Goal: Transaction & Acquisition: Download file/media

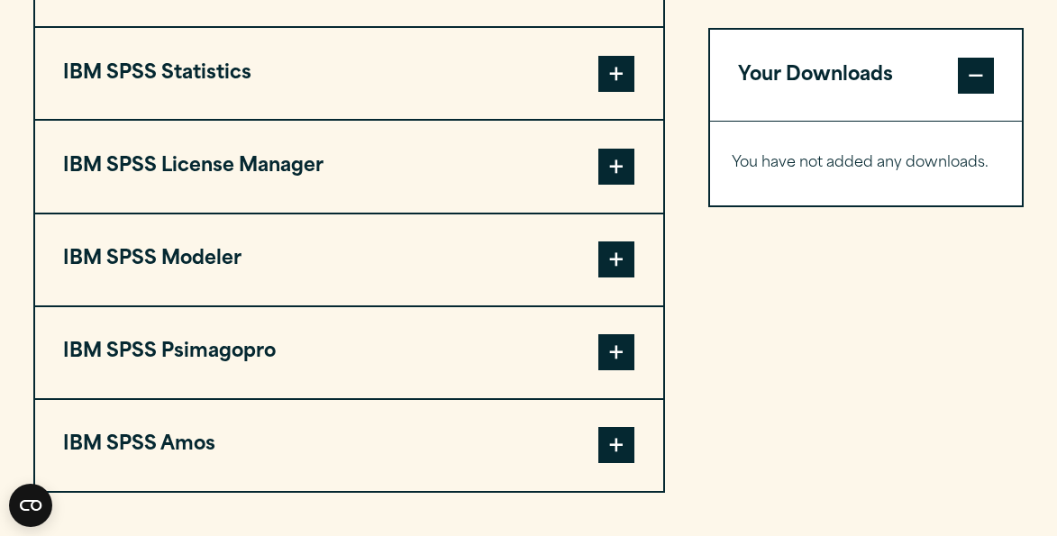
scroll to position [1501, 0]
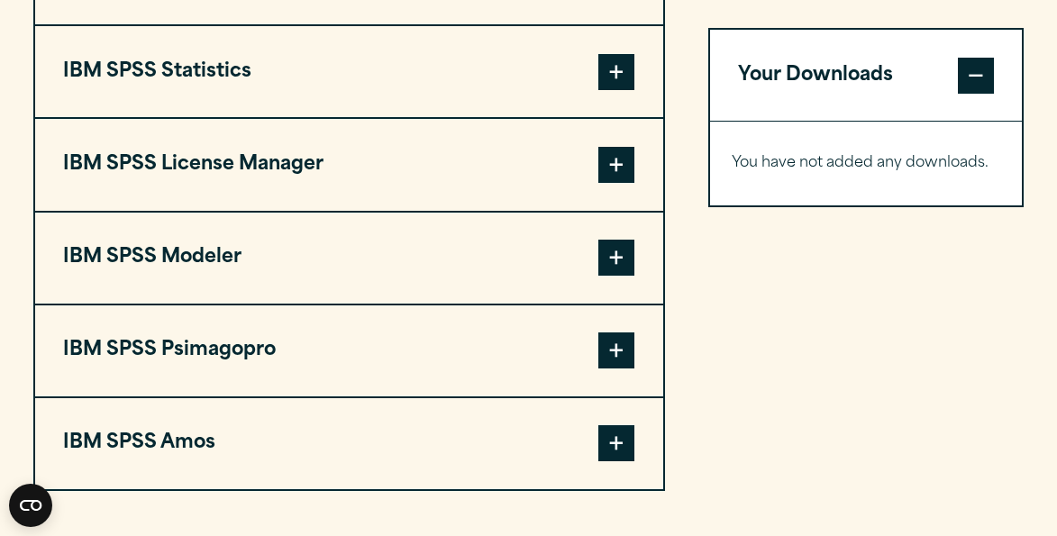
click at [593, 117] on button "IBM SPSS Statistics" at bounding box center [349, 71] width 629 height 91
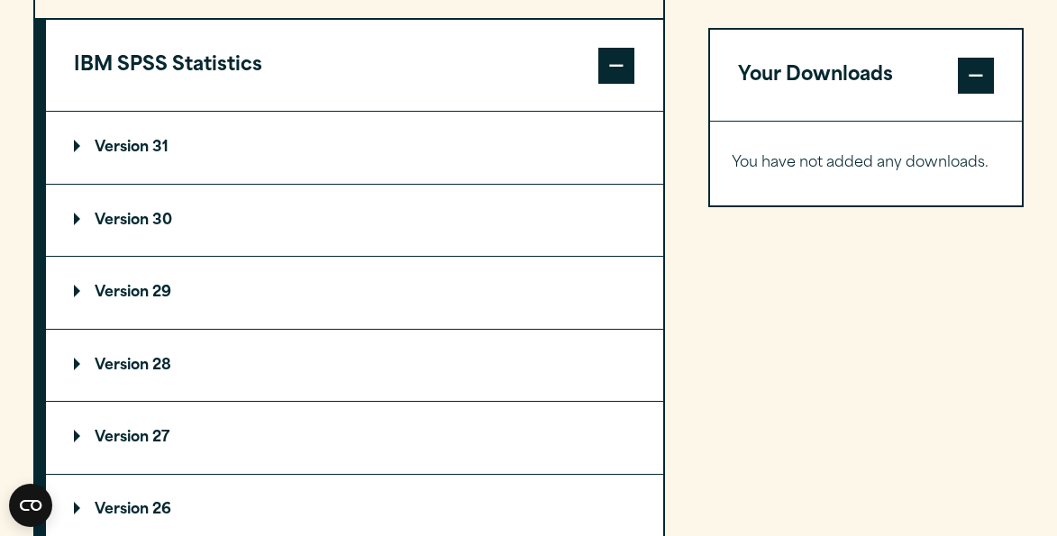
scroll to position [1460, 0]
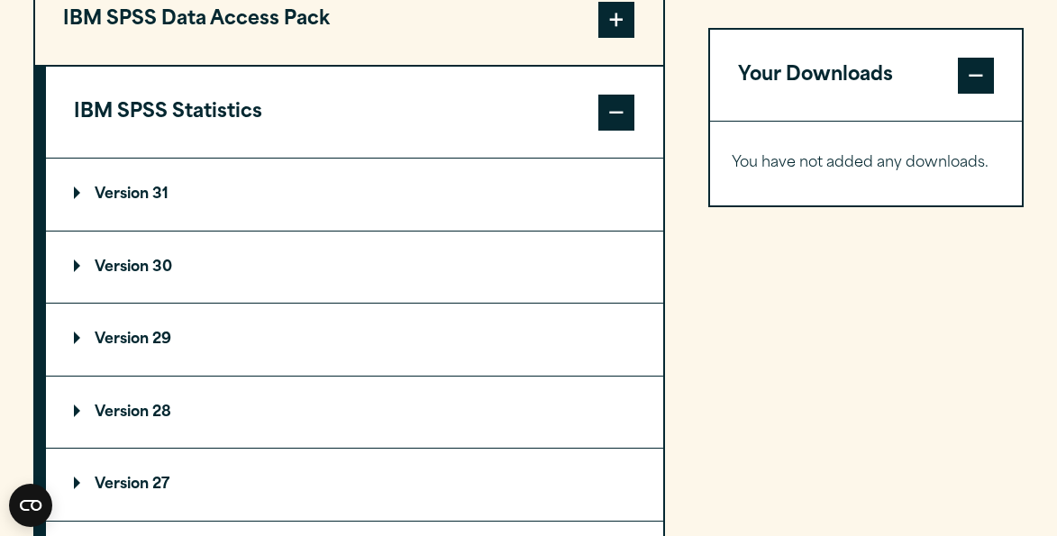
click at [395, 158] on button "IBM SPSS Statistics" at bounding box center [355, 112] width 618 height 91
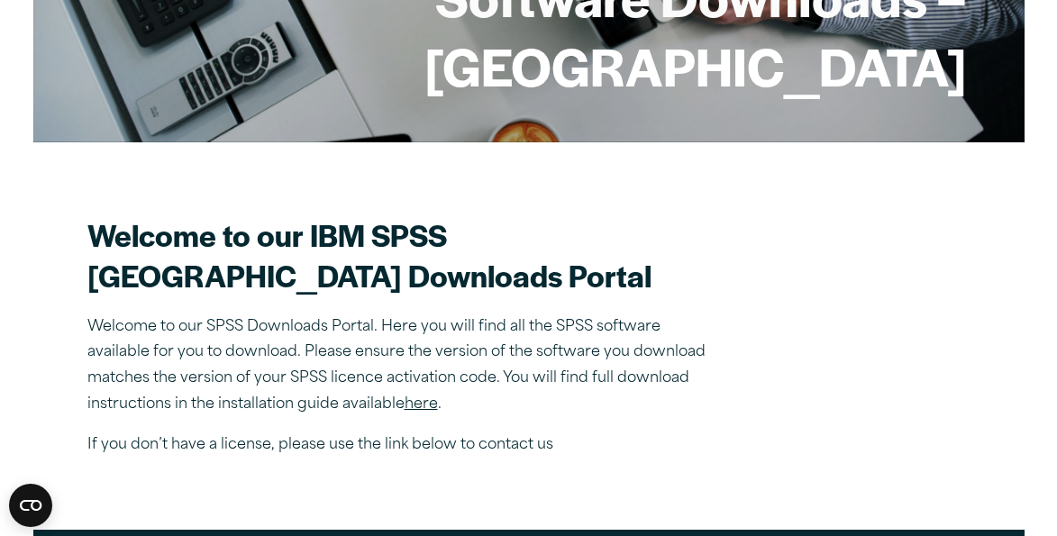
scroll to position [368, 0]
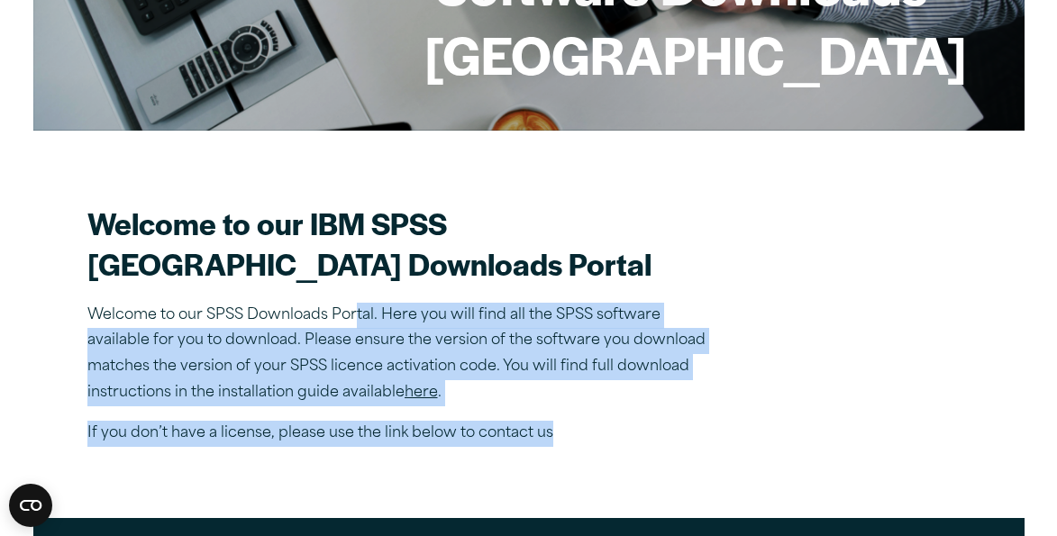
drag, startPoint x: 357, startPoint y: 356, endPoint x: 375, endPoint y: 500, distance: 145.3
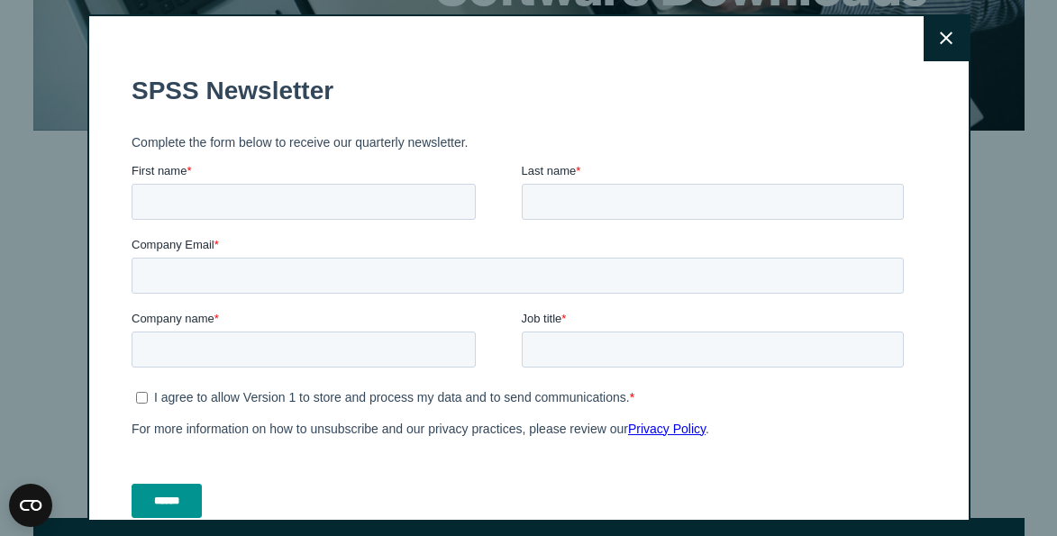
click at [338, 421] on div "I agree to allow Version 1 to store and process my data and to send communicati…" at bounding box center [521, 411] width 779 height 56
click at [953, 43] on button "Close" at bounding box center [945, 38] width 45 height 45
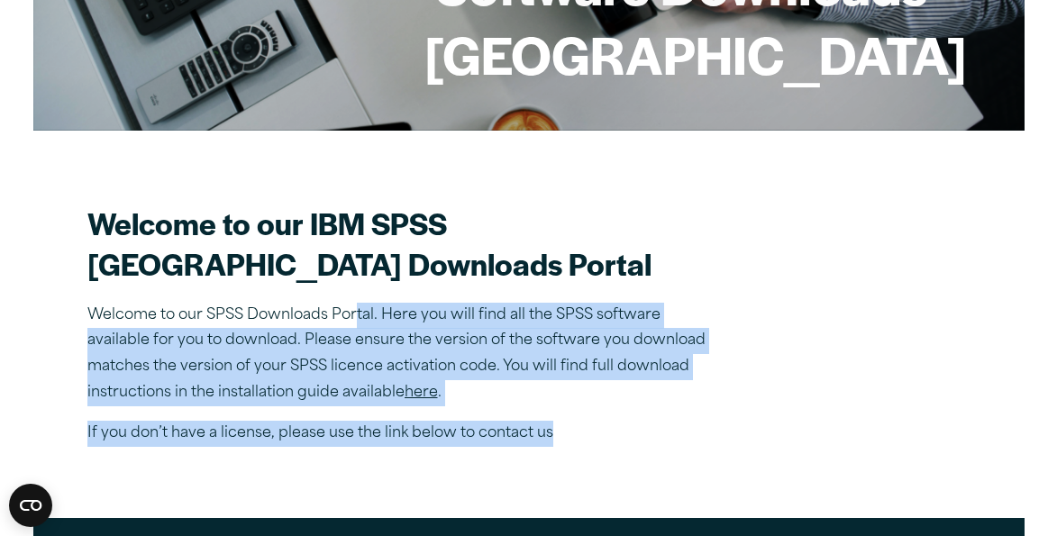
scroll to position [650, 0]
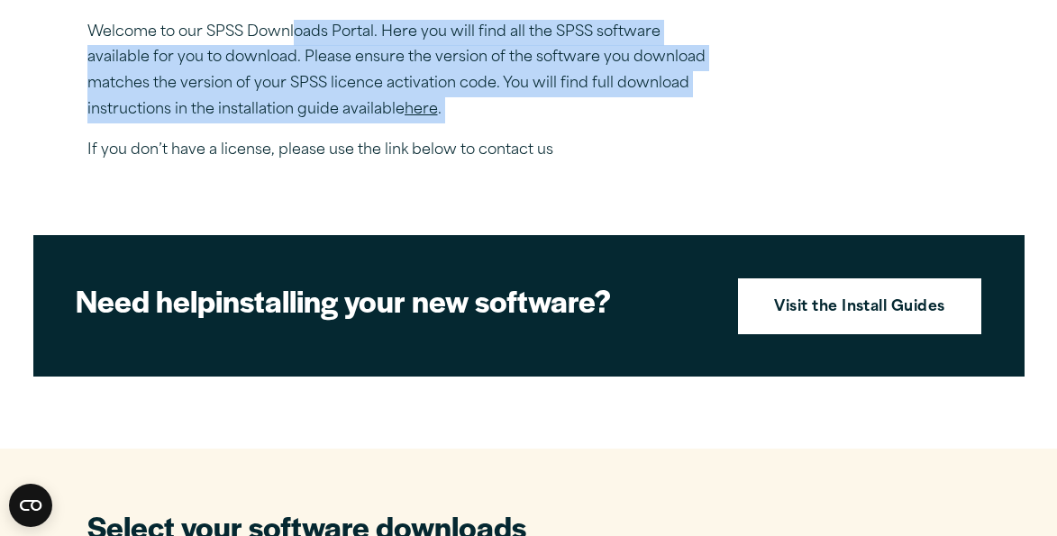
drag, startPoint x: 293, startPoint y: 82, endPoint x: 385, endPoint y: 176, distance: 131.2
click at [385, 163] on div "Welcome to our IBM SPSS [GEOGRAPHIC_DATA] Downloads Portal Welcome to our SPSS …" at bounding box center [402, 41] width 631 height 243
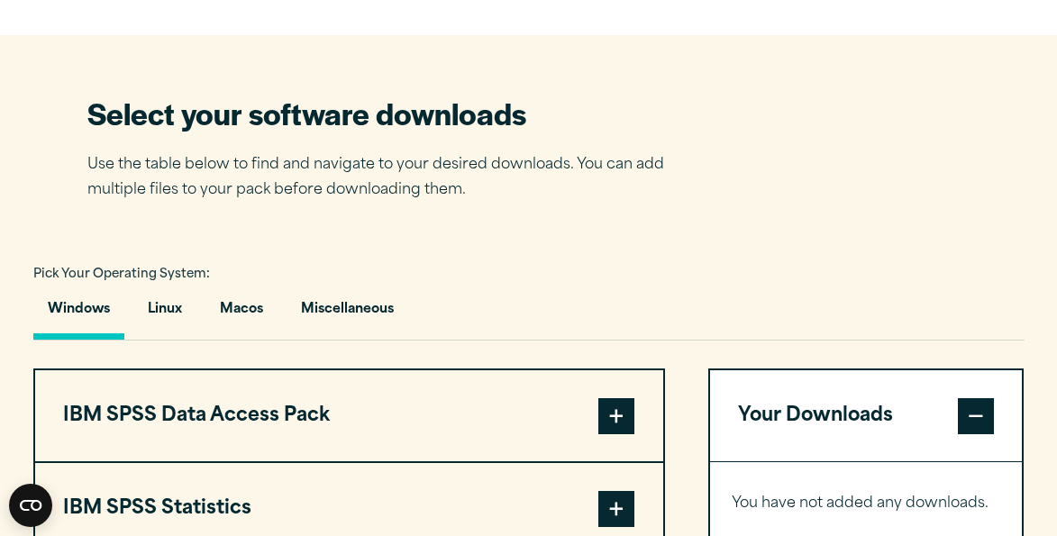
scroll to position [1195, 0]
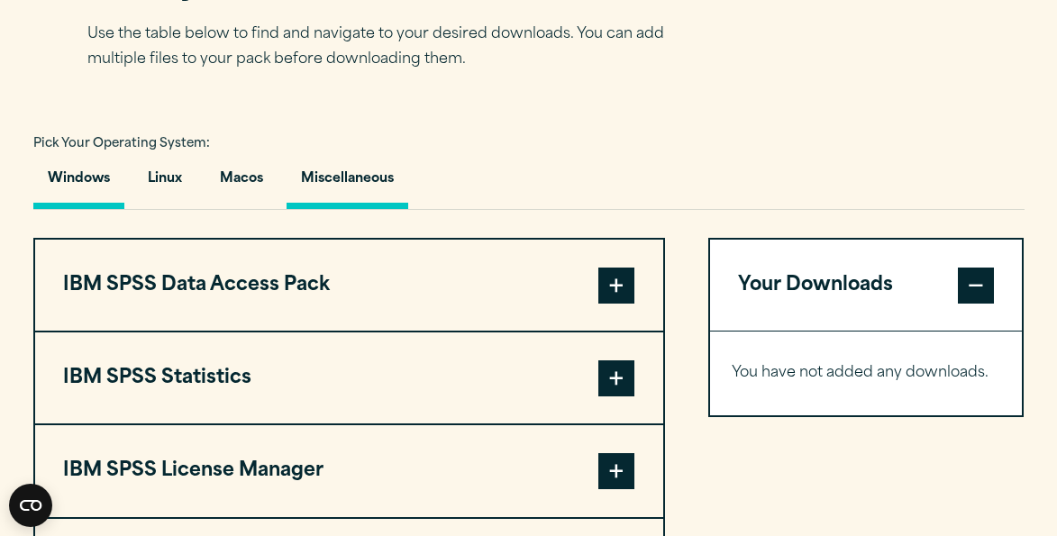
click at [360, 209] on button "Miscellaneous" at bounding box center [347, 183] width 122 height 51
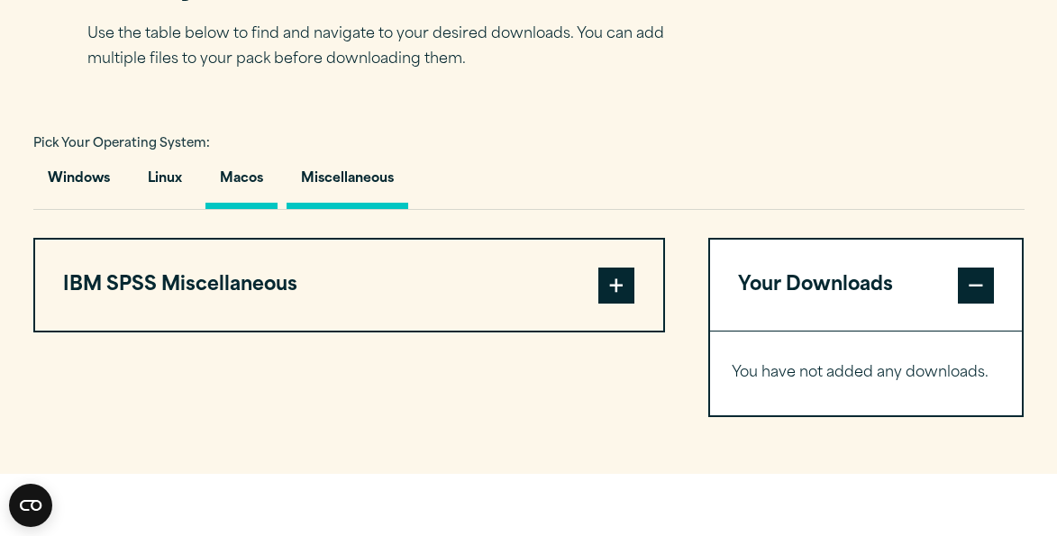
click at [240, 209] on button "Macos" at bounding box center [241, 183] width 72 height 51
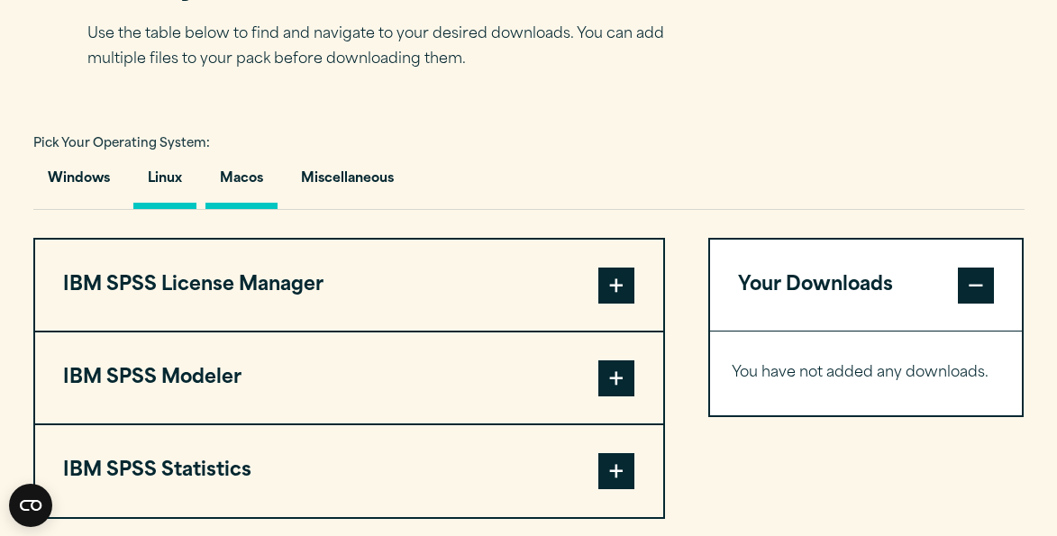
click at [159, 209] on button "Linux" at bounding box center [164, 183] width 63 height 51
click at [98, 209] on button "Windows" at bounding box center [78, 183] width 91 height 51
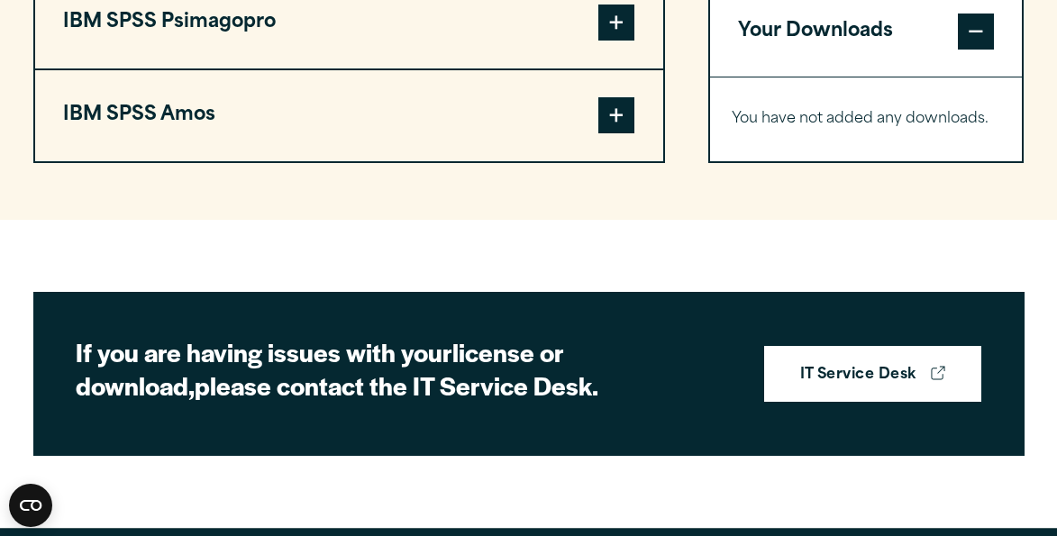
scroll to position [1804, 0]
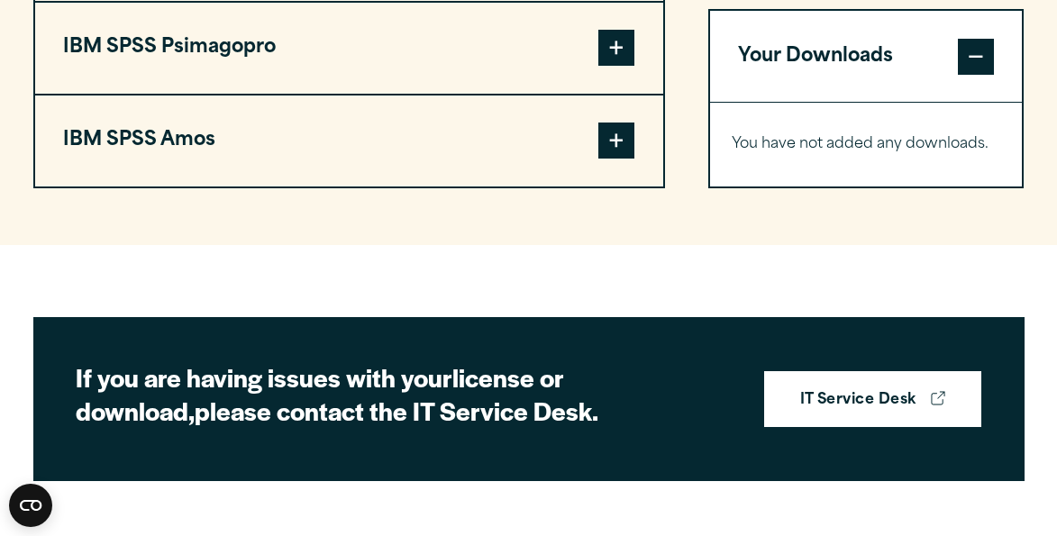
click at [271, 186] on button "IBM SPSS Amos" at bounding box center [349, 140] width 629 height 91
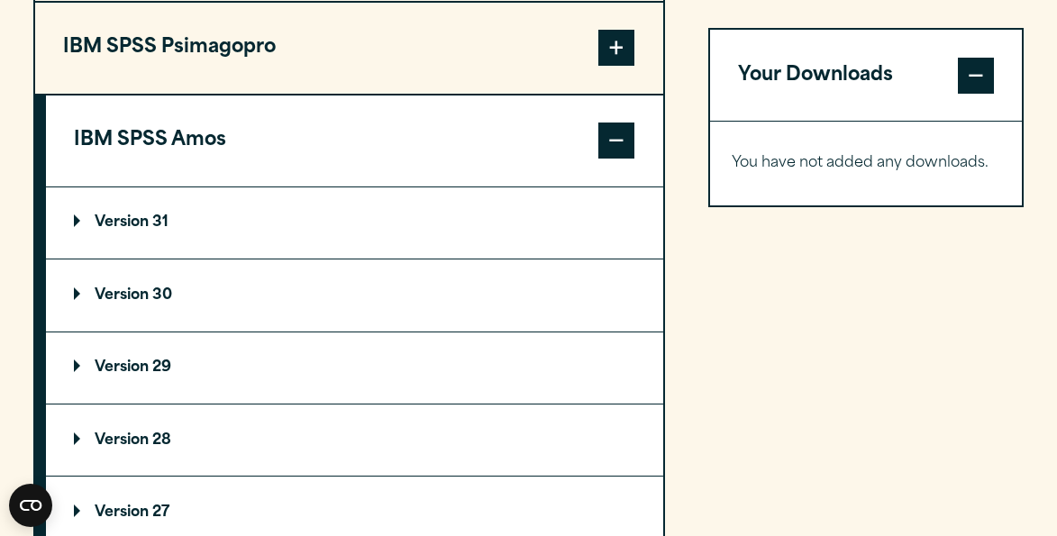
click at [271, 186] on button "IBM SPSS Amos" at bounding box center [355, 140] width 618 height 91
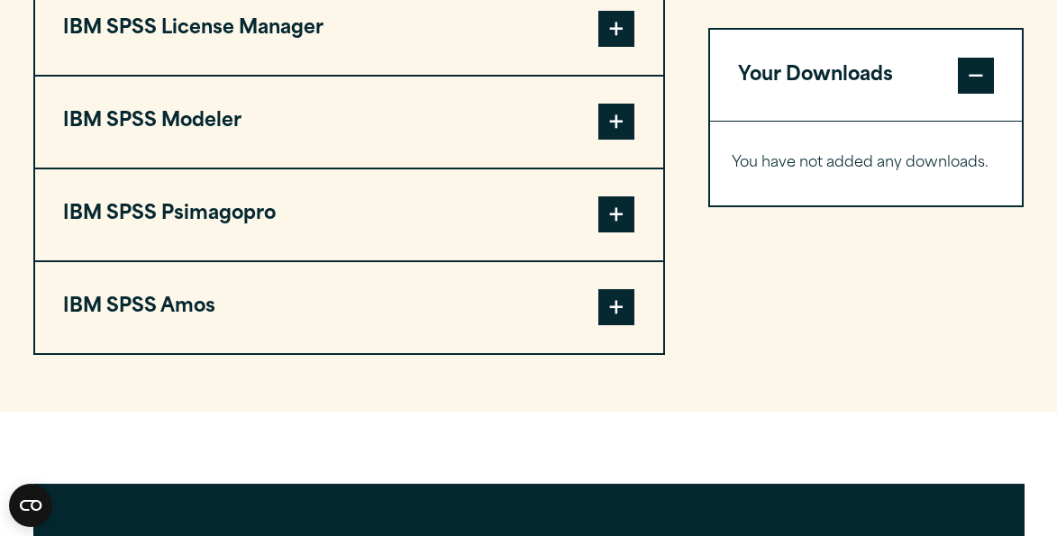
click at [385, 331] on button "IBM SPSS Amos" at bounding box center [349, 307] width 629 height 91
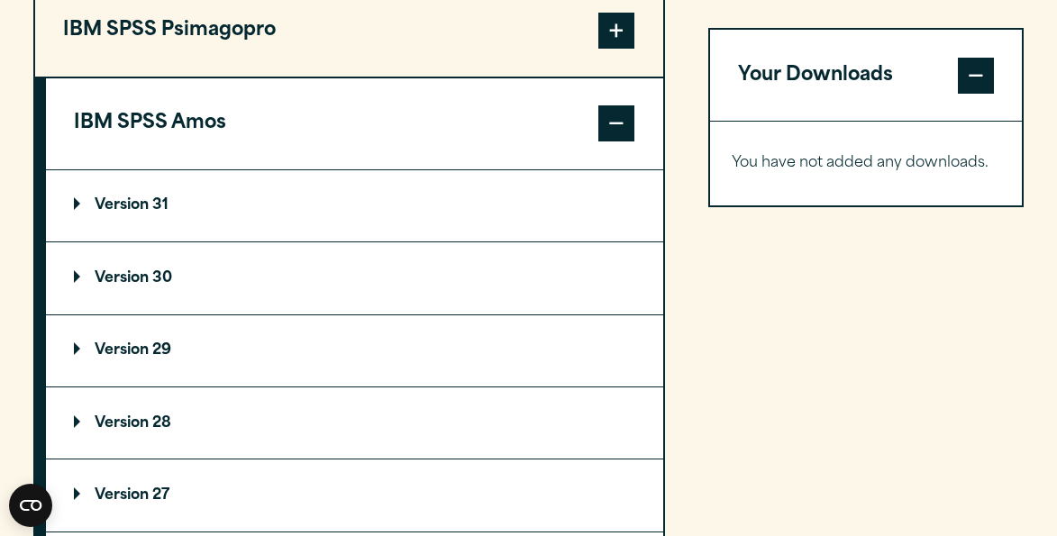
scroll to position [1853, 0]
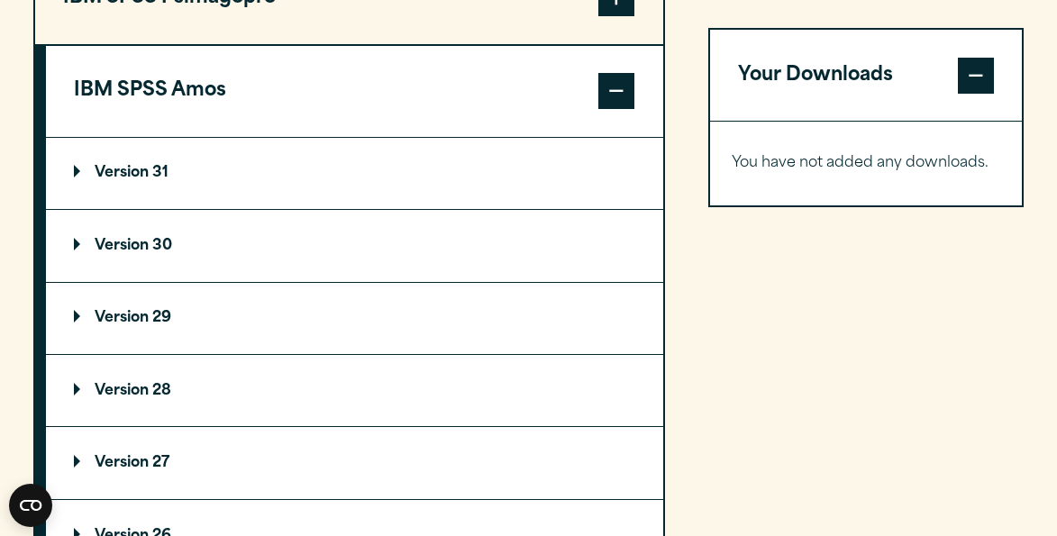
click at [332, 209] on summary "Version 31" at bounding box center [355, 173] width 618 height 71
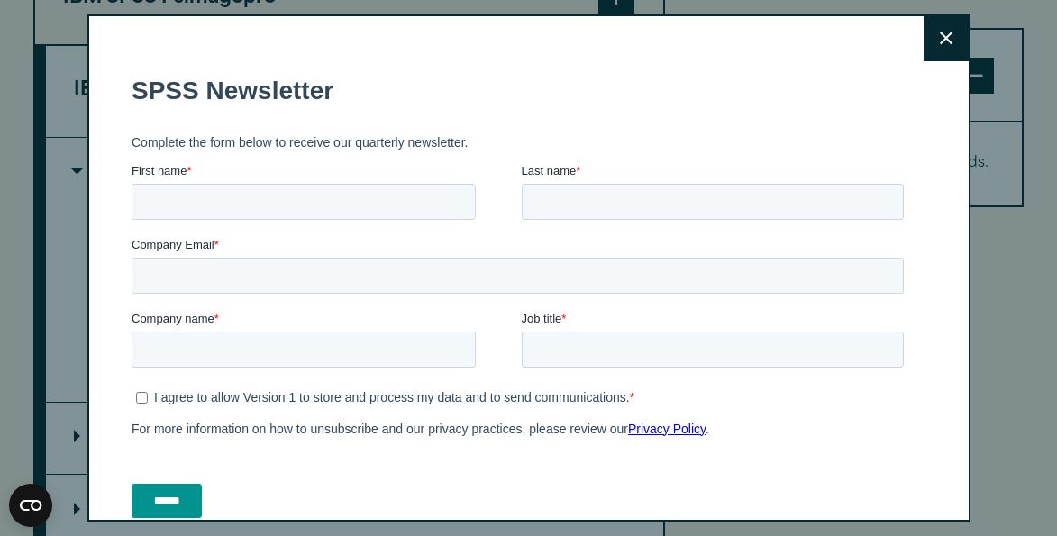
click at [949, 49] on button "Close" at bounding box center [945, 38] width 45 height 45
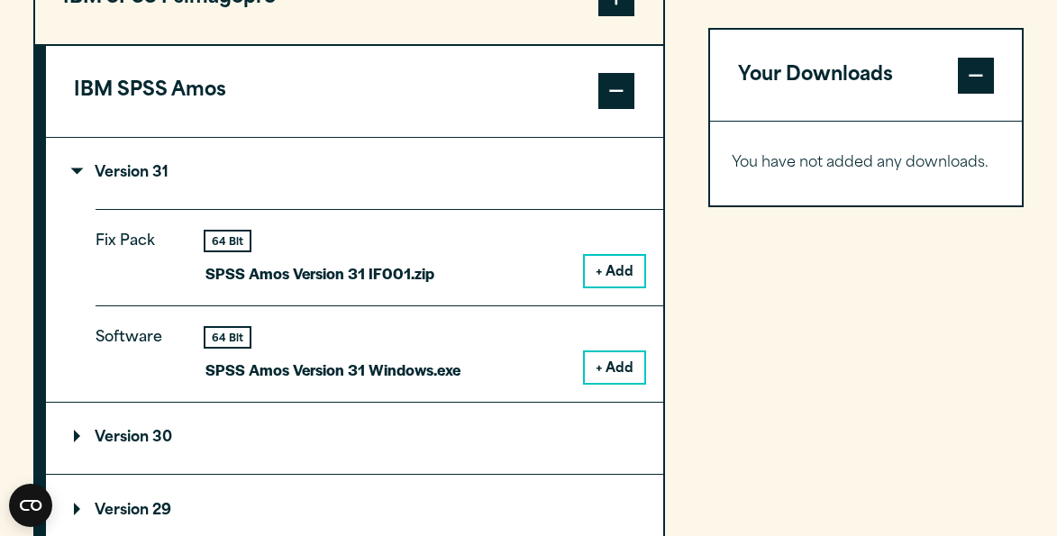
click at [316, 137] on button "IBM SPSS Amos" at bounding box center [355, 91] width 618 height 91
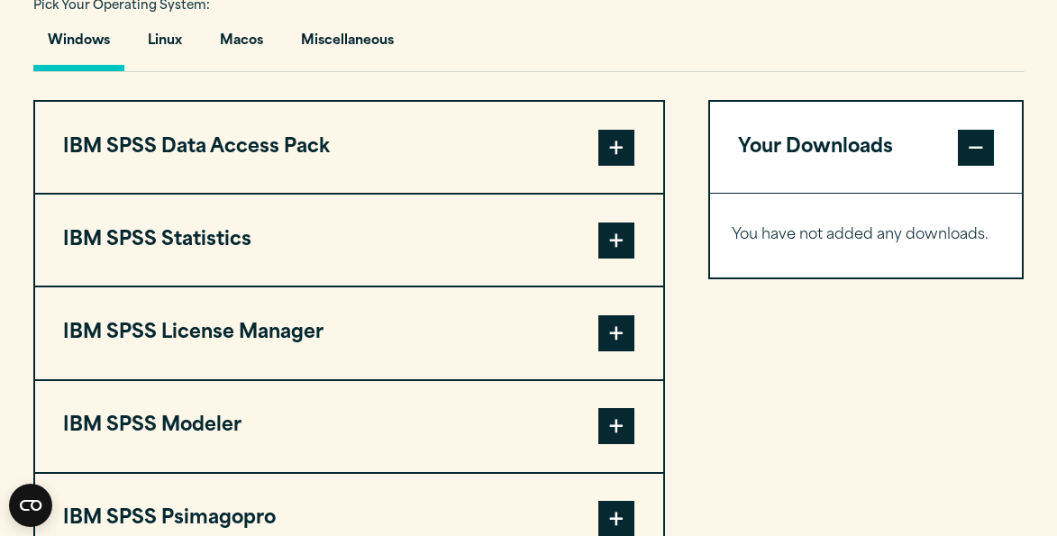
scroll to position [1314, 0]
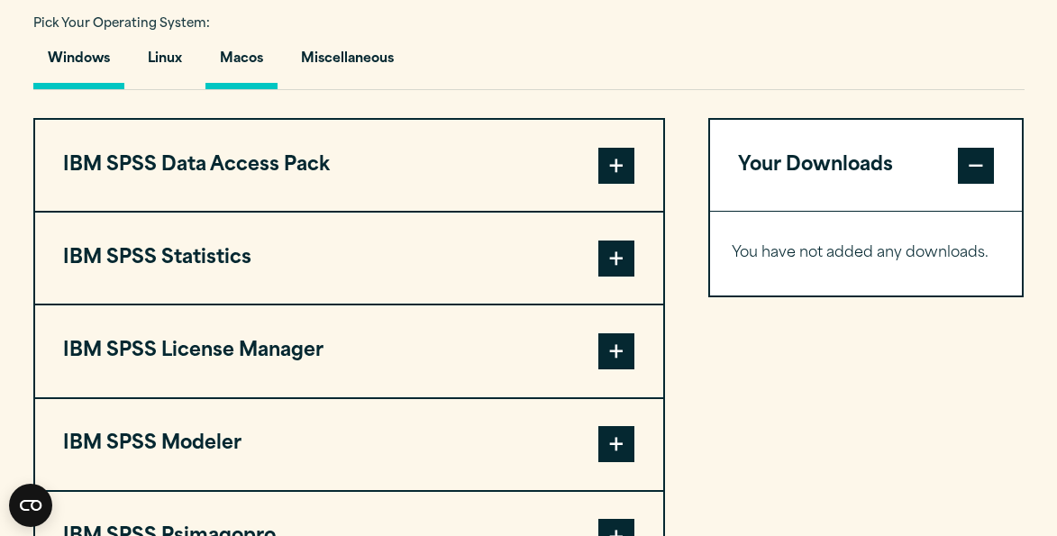
click at [252, 89] on button "Macos" at bounding box center [241, 63] width 72 height 51
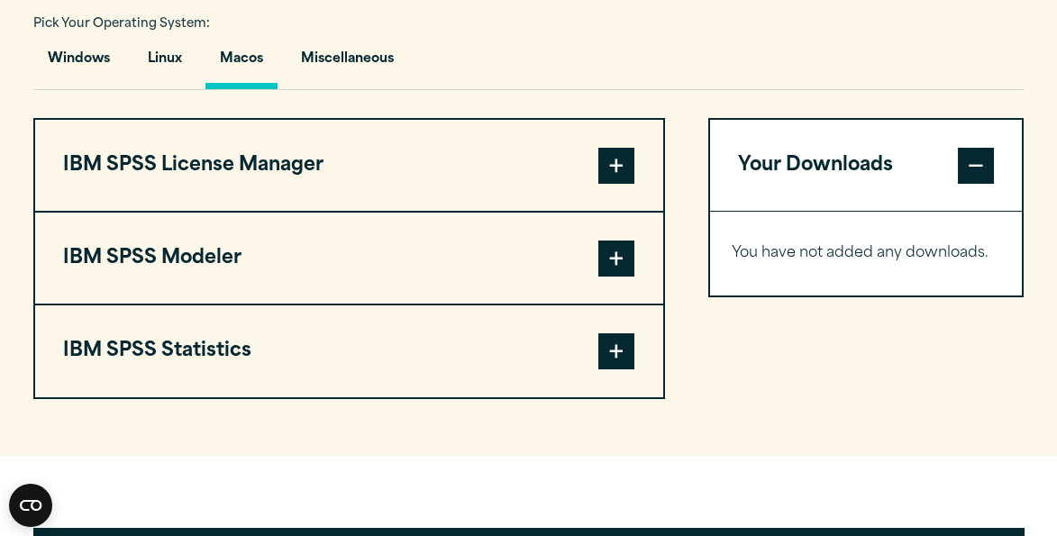
click at [308, 374] on button "IBM SPSS Statistics" at bounding box center [349, 350] width 629 height 91
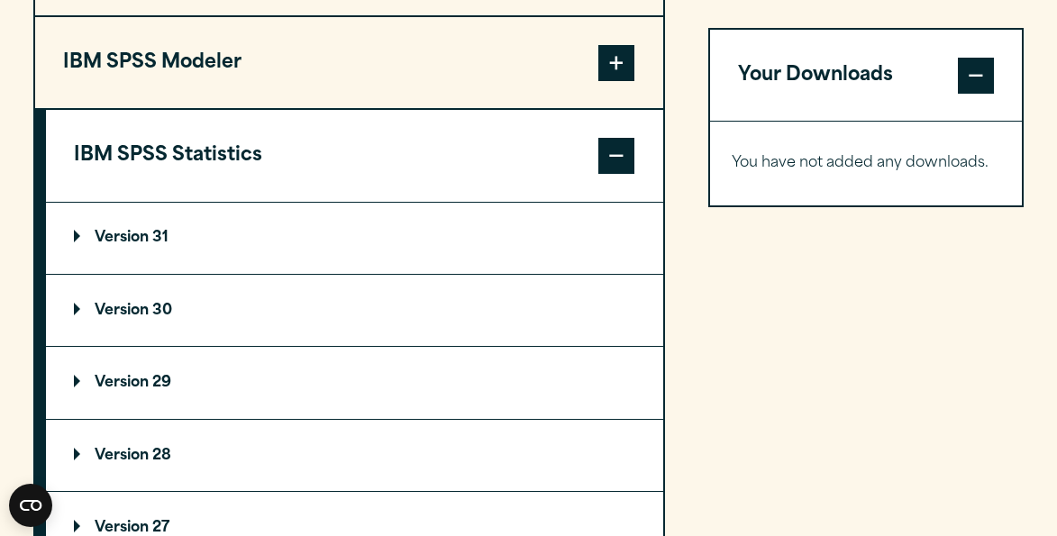
click at [260, 274] on summary "Version 31" at bounding box center [355, 238] width 618 height 71
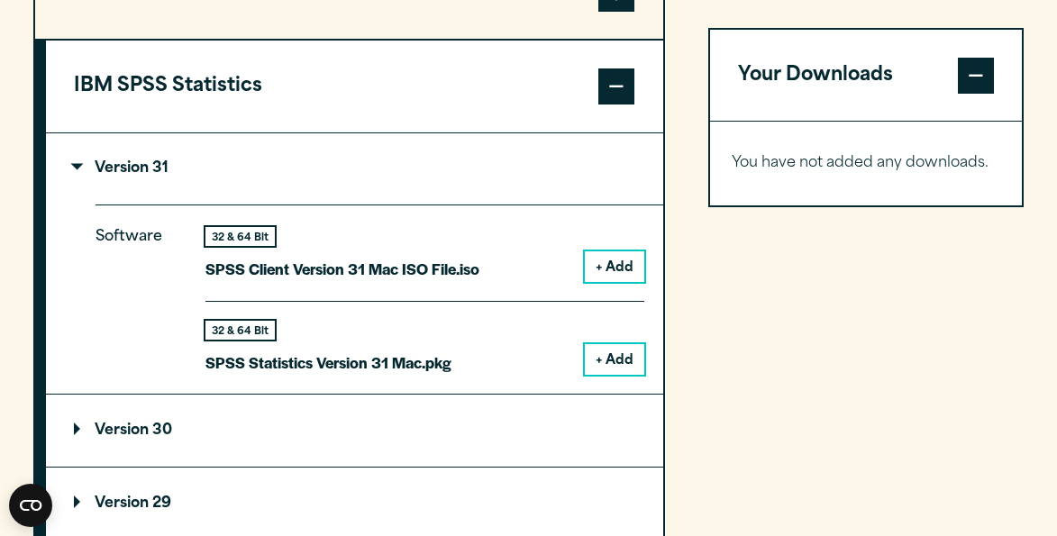
scroll to position [1583, 0]
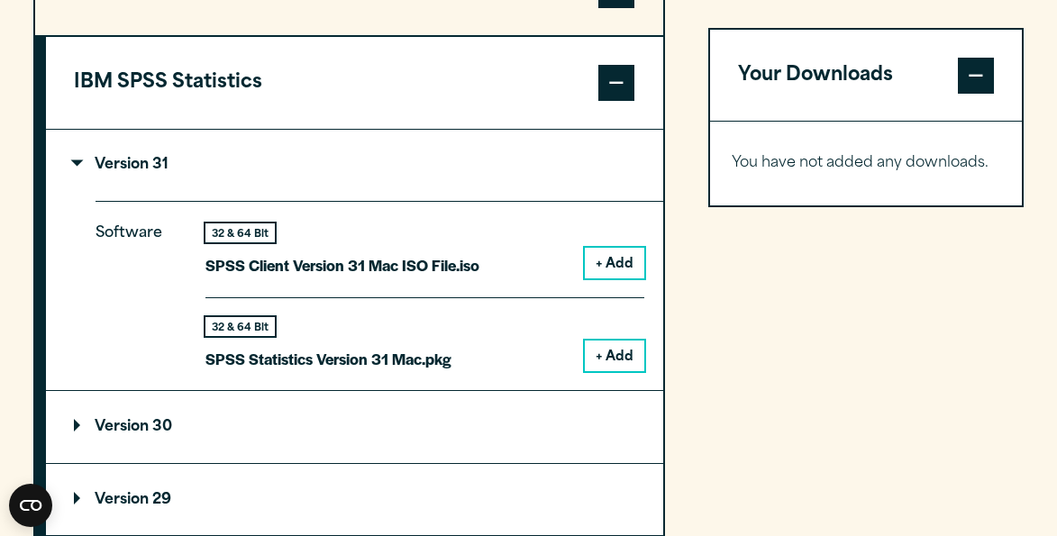
click at [632, 371] on button "+ Add" at bounding box center [614, 356] width 59 height 31
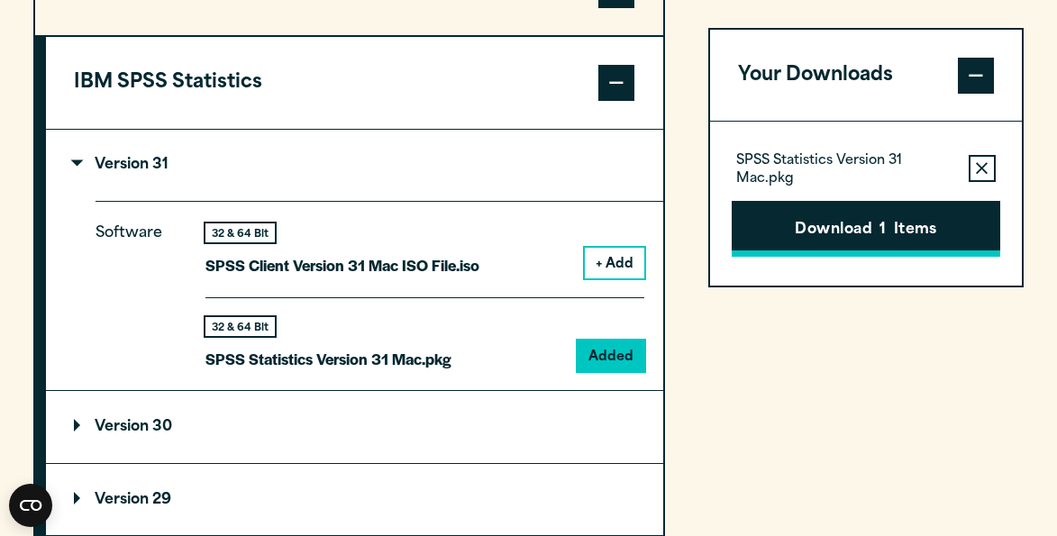
click at [861, 235] on button "Download 1 Items" at bounding box center [865, 230] width 268 height 56
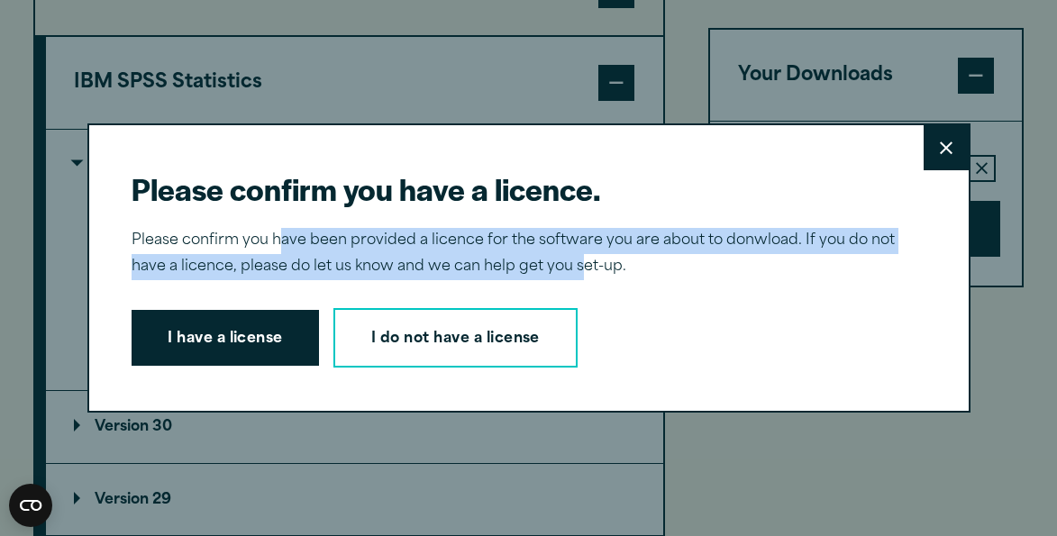
drag, startPoint x: 282, startPoint y: 242, endPoint x: 585, endPoint y: 269, distance: 303.9
click at [585, 269] on p "Please confirm you have been provided a licence for the software you are about …" at bounding box center [521, 254] width 779 height 52
click at [585, 270] on p "Please confirm you have been provided a licence for the software you are about …" at bounding box center [521, 254] width 779 height 52
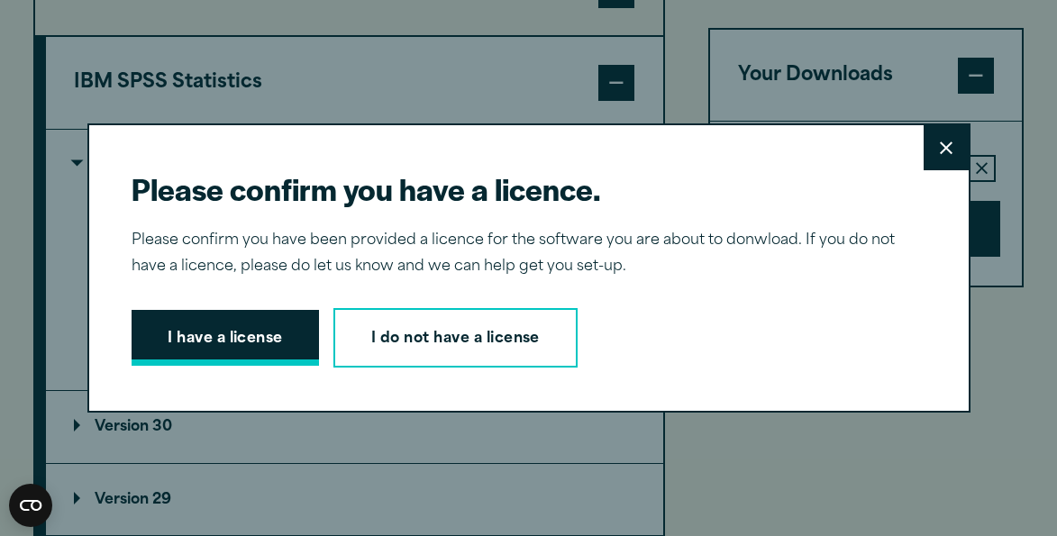
click at [224, 359] on button "I have a license" at bounding box center [225, 338] width 187 height 56
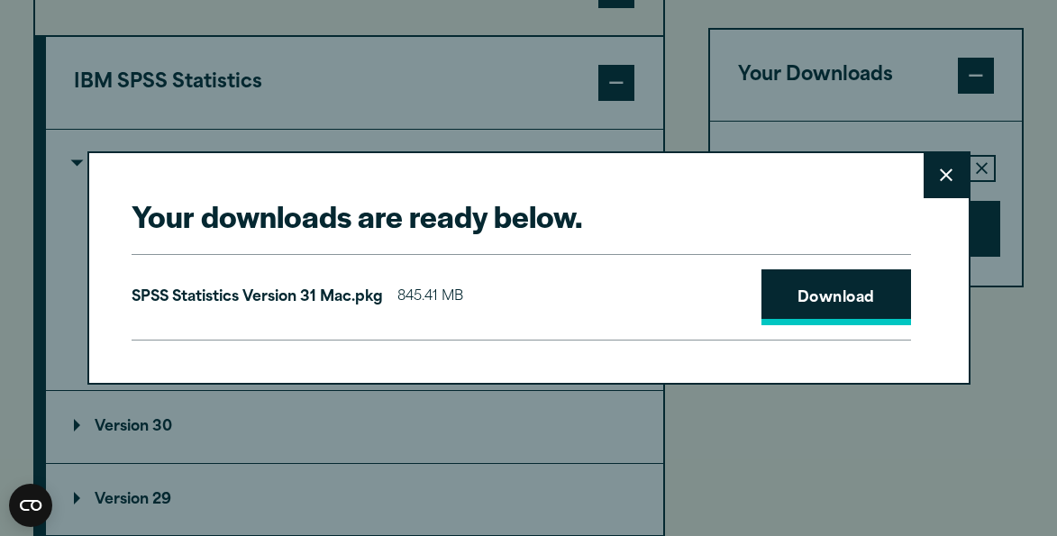
click at [881, 303] on link "Download" at bounding box center [836, 297] width 150 height 56
